Goal: Find specific fact: Find specific fact

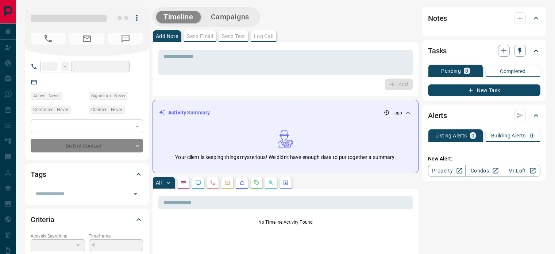
type input "**********"
type input "**"
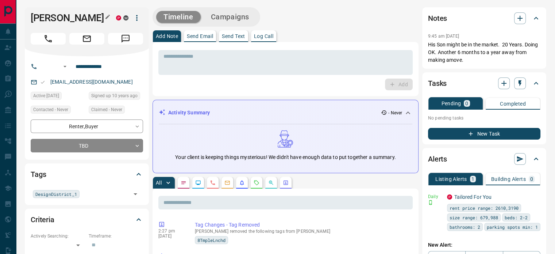
click at [105, 17] on icon "button" at bounding box center [108, 17] width 6 height 6
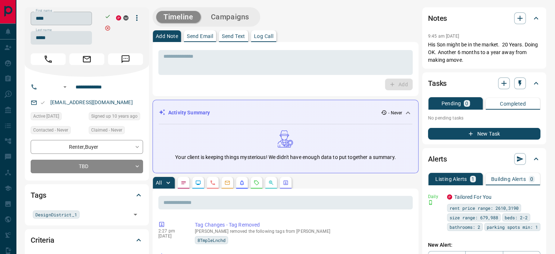
click at [79, 21] on input "****" at bounding box center [61, 18] width 61 height 13
click at [53, 38] on input "*****" at bounding box center [61, 37] width 61 height 13
click at [105, 88] on input "**********" at bounding box center [101, 87] width 57 height 12
click at [115, 99] on div "[EMAIL_ADDRESS][DOMAIN_NAME]" at bounding box center [87, 102] width 112 height 12
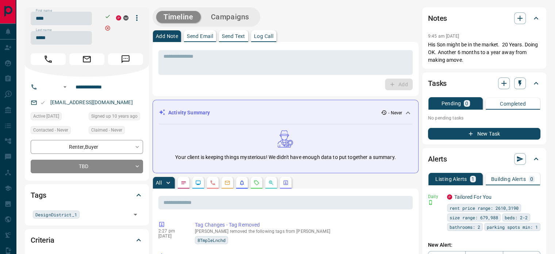
click at [115, 99] on div "[EMAIL_ADDRESS][DOMAIN_NAME]" at bounding box center [87, 102] width 112 height 12
click at [114, 101] on div "[EMAIL_ADDRESS][DOMAIN_NAME]" at bounding box center [87, 102] width 112 height 12
copy link "[EMAIL_ADDRESS][DOMAIN_NAME]"
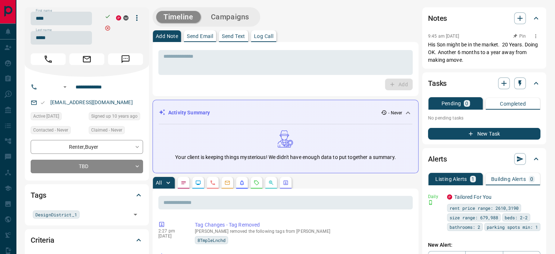
click at [438, 42] on p "His Son might be in the market. 20 Years. Doing OK. Another 6 months to a year …" at bounding box center [484, 52] width 112 height 23
click at [438, 41] on p "His Son might be in the market. 20 Years. Doing OK. Another 6 months to a year …" at bounding box center [484, 52] width 112 height 23
click at [480, 56] on p "His Son might be in the market. 20 Years. Doing OK. Another 6 months to a year …" at bounding box center [484, 52] width 112 height 23
click at [477, 58] on p "His Son might be in the market. 20 Years. Doing OK. Another 6 months to a year …" at bounding box center [484, 52] width 112 height 23
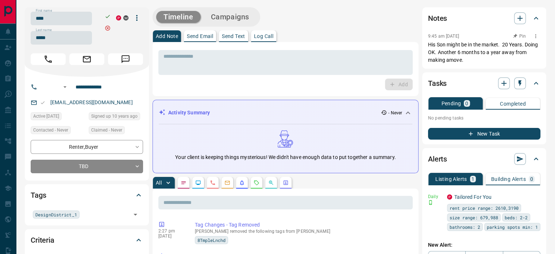
click at [476, 58] on p "His Son might be in the market. 20 Years. Doing OK. Another 6 months to a year …" at bounding box center [484, 52] width 112 height 23
click at [477, 60] on p "His Son might be in the market. 20 Years. Doing OK. Another 6 months to a year …" at bounding box center [484, 52] width 112 height 23
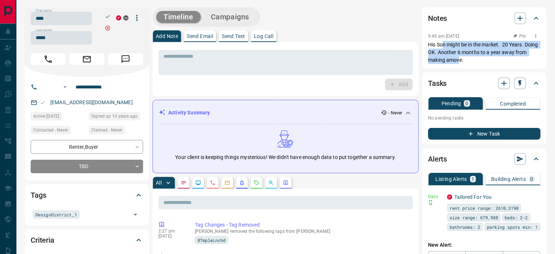
drag, startPoint x: 452, startPoint y: 45, endPoint x: 442, endPoint y: 41, distance: 10.8
click at [442, 41] on p "His Son might be in the market. 20 Years. Doing OK. Another 6 months to a year …" at bounding box center [484, 52] width 112 height 23
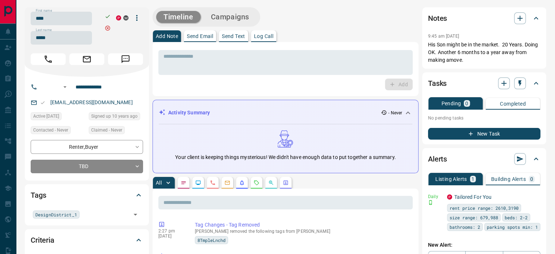
click at [425, 34] on div "Notes 9:45 am [DATE] His Son might be in the market. 20 Years. Doing OK. Anothe…" at bounding box center [484, 37] width 124 height 61
click at [481, 59] on p "His Son might be in the market. 20 Years. Doing OK. Another 6 months to a year …" at bounding box center [484, 52] width 112 height 23
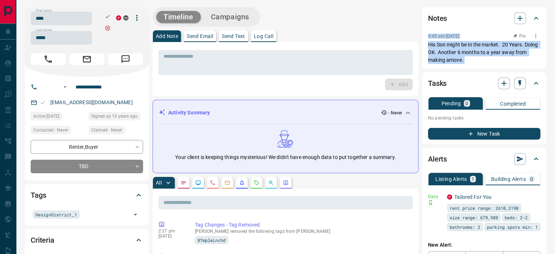
copy div "9:45 am [DATE] Pin His Son might be in the market. 20 Years. Doing OK. Another …"
drag, startPoint x: 481, startPoint y: 59, endPoint x: 430, endPoint y: 35, distance: 56.0
click at [430, 35] on div "9:45 am [DATE] Pin His Son might be in the market. 20 Years. Doing OK. Another …" at bounding box center [484, 47] width 112 height 32
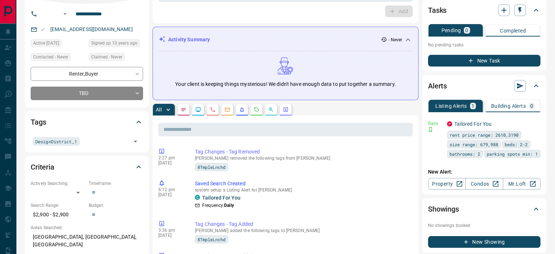
click at [210, 105] on button "button" at bounding box center [213, 110] width 12 height 12
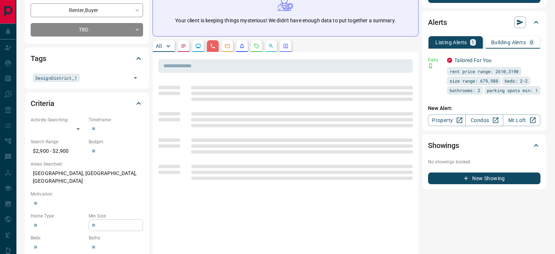
scroll to position [219, 0]
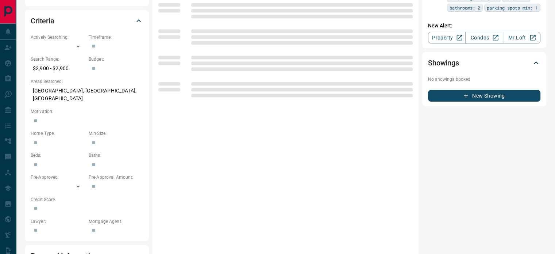
click at [73, 92] on p "[GEOGRAPHIC_DATA], [GEOGRAPHIC_DATA], [GEOGRAPHIC_DATA]" at bounding box center [87, 95] width 112 height 20
copy p "[GEOGRAPHIC_DATA], [GEOGRAPHIC_DATA], [GEOGRAPHIC_DATA]"
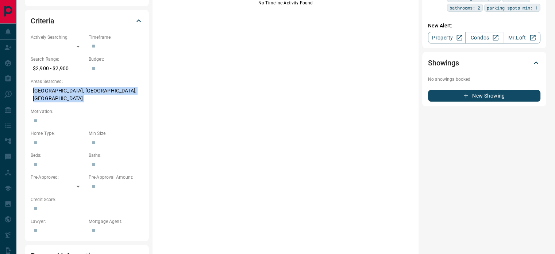
scroll to position [0, 0]
